Goal: Communication & Community: Answer question/provide support

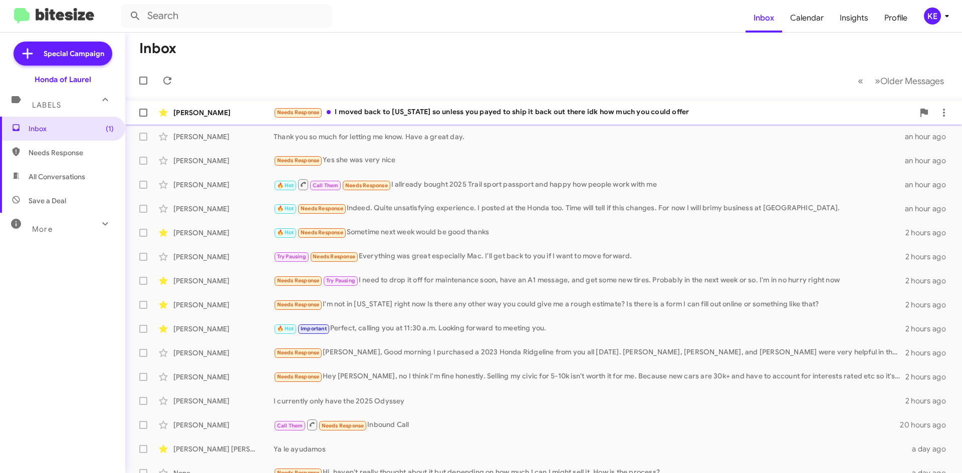
click at [235, 111] on div "[PERSON_NAME]" at bounding box center [223, 113] width 100 height 10
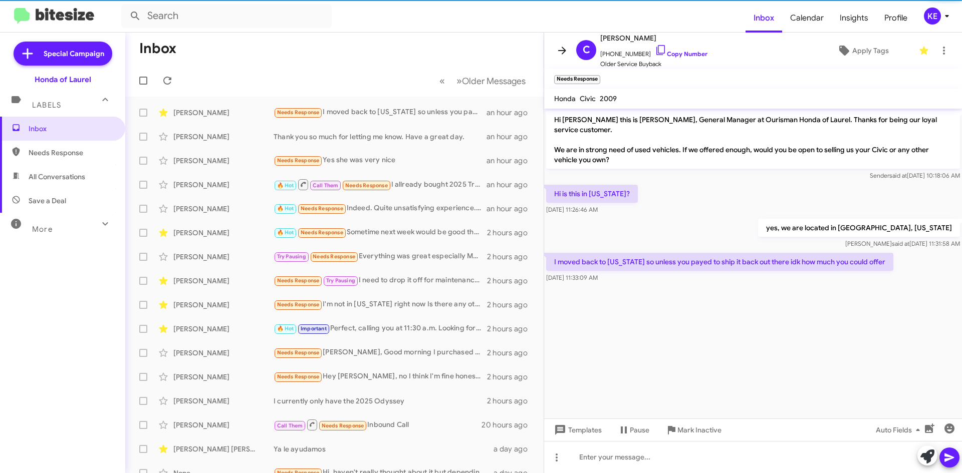
click at [558, 54] on icon at bounding box center [562, 51] width 12 height 12
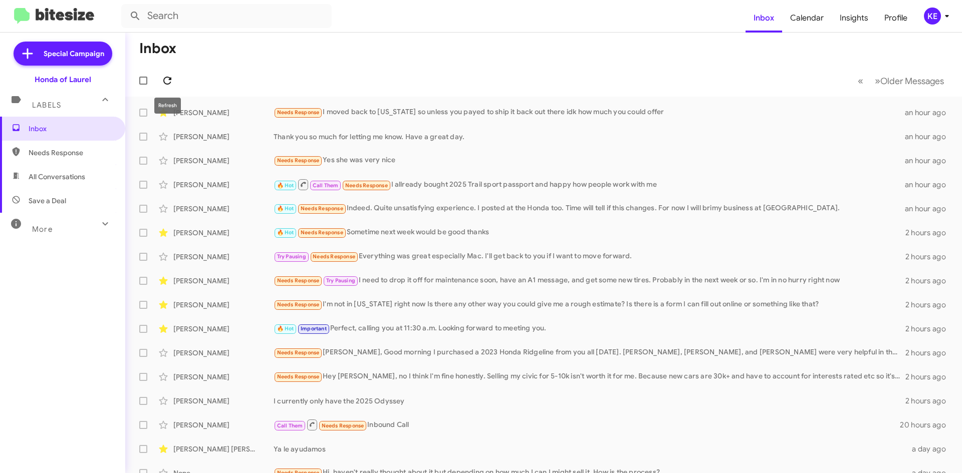
click at [163, 78] on icon at bounding box center [167, 81] width 12 height 12
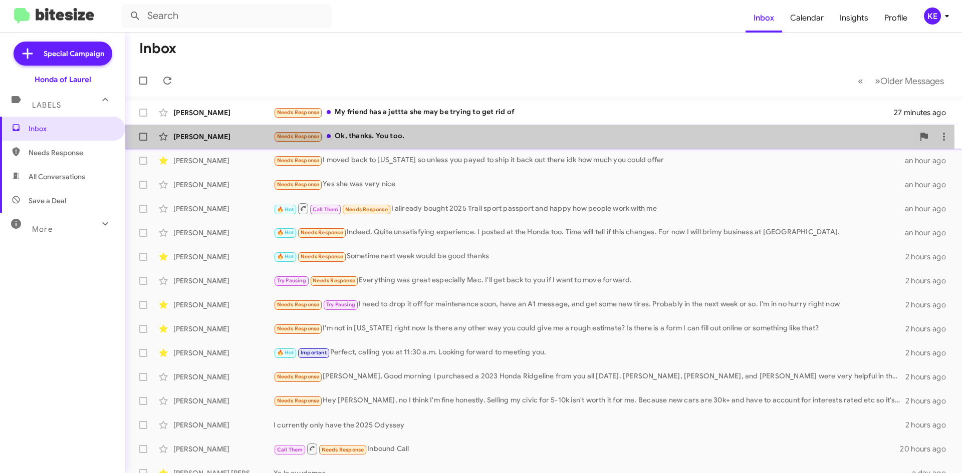
click at [234, 141] on div "[PERSON_NAME]" at bounding box center [223, 137] width 100 height 10
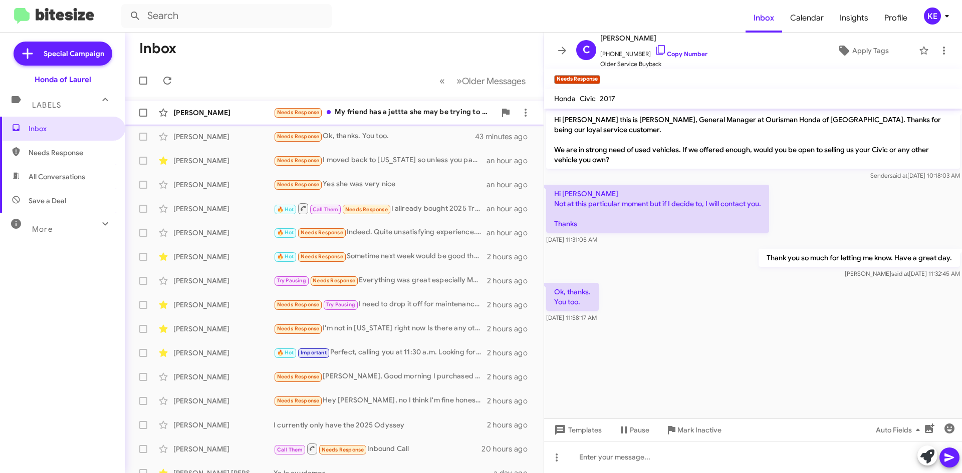
click at [186, 108] on div "[PERSON_NAME]" at bounding box center [223, 113] width 100 height 10
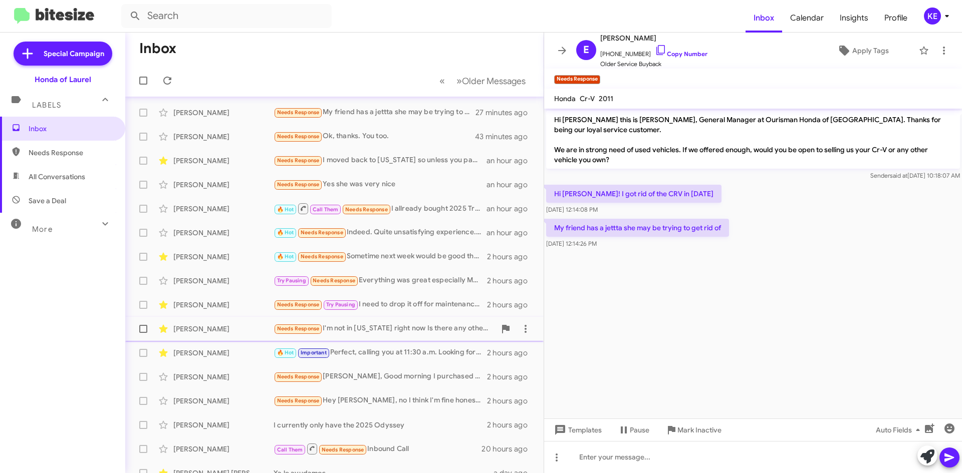
scroll to position [50, 0]
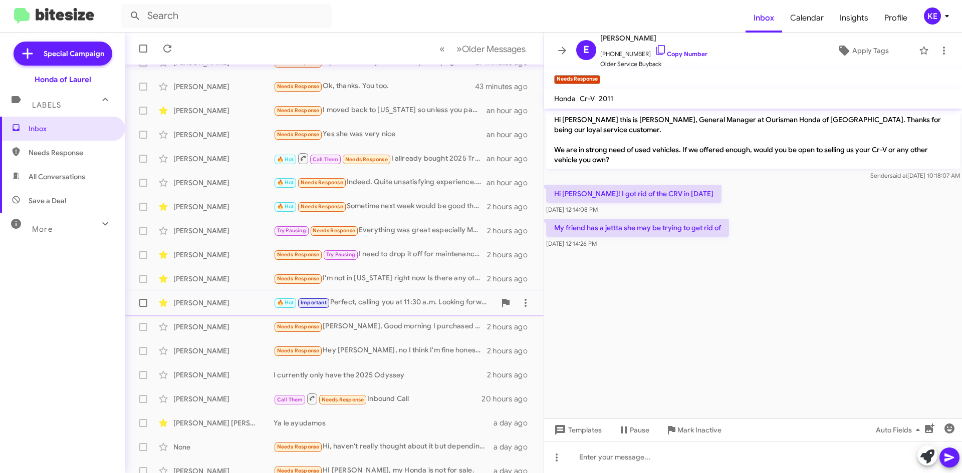
click at [215, 308] on div "[PERSON_NAME]" at bounding box center [223, 303] width 100 height 10
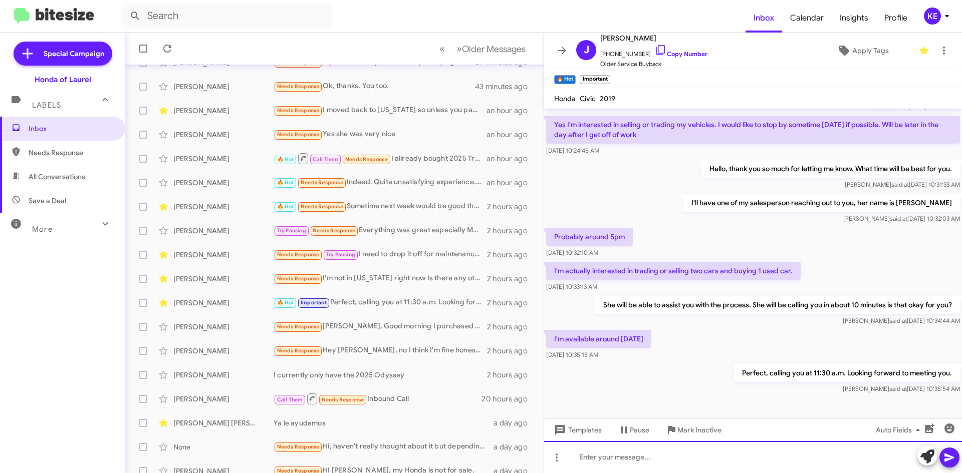
click at [661, 463] on div at bounding box center [753, 457] width 418 height 32
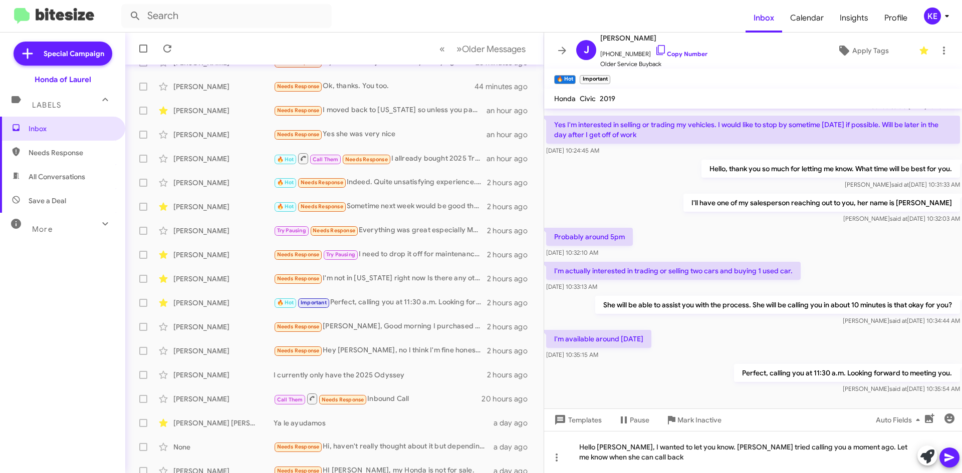
click at [948, 454] on icon at bounding box center [949, 458] width 12 height 12
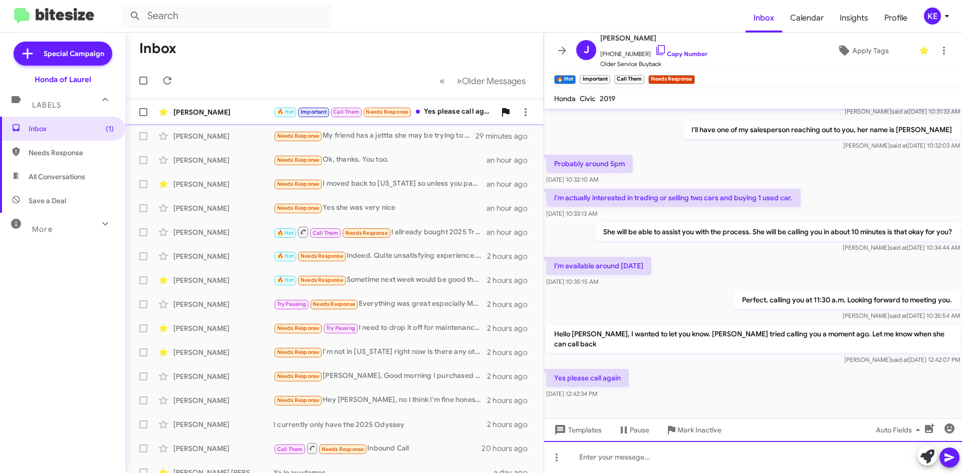
scroll to position [0, 0]
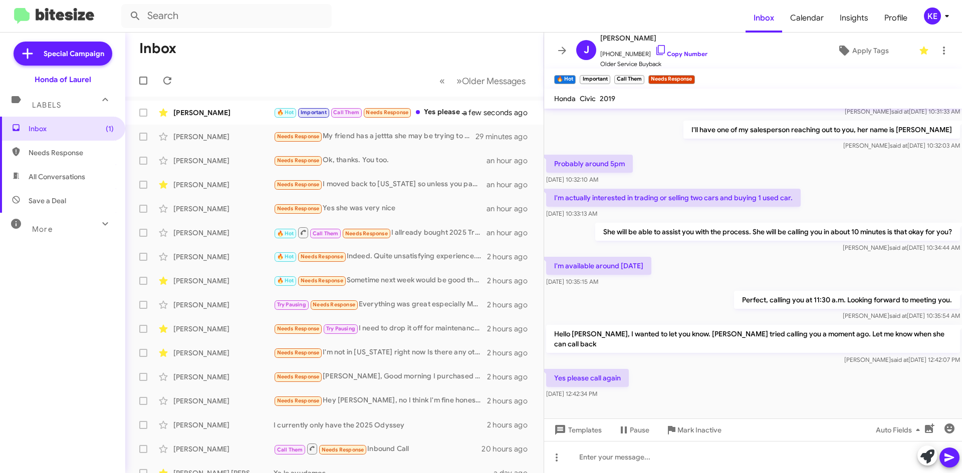
click at [560, 47] on icon at bounding box center [562, 51] width 12 height 12
